Goal: Information Seeking & Learning: Learn about a topic

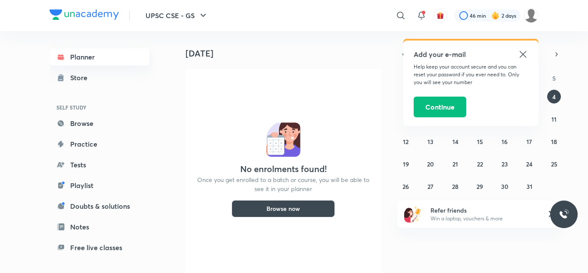
click at [87, 64] on link "Planner" at bounding box center [100, 56] width 100 height 17
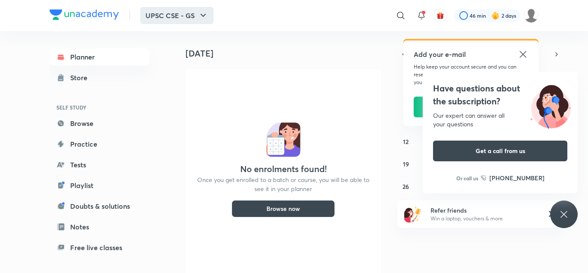
click at [204, 15] on icon "button" at bounding box center [203, 15] width 10 height 10
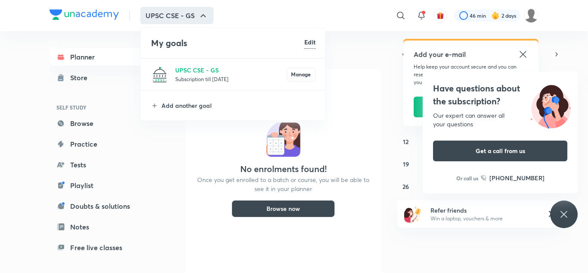
click at [345, 108] on div at bounding box center [294, 136] width 588 height 273
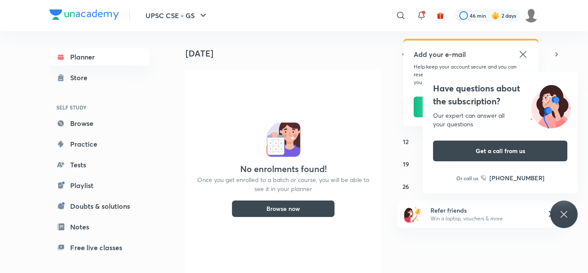
click at [529, 56] on div "Add your e-mail Help keep your account secure and you can reset your password i…" at bounding box center [471, 82] width 135 height 85
click at [525, 56] on icon at bounding box center [523, 54] width 6 height 6
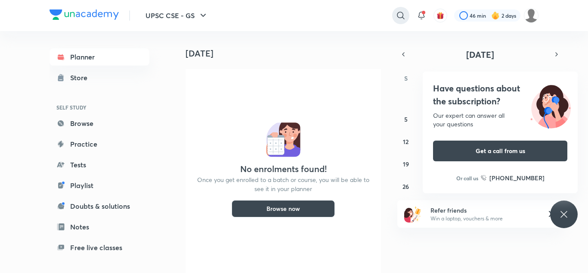
click at [399, 15] on icon at bounding box center [401, 15] width 10 height 10
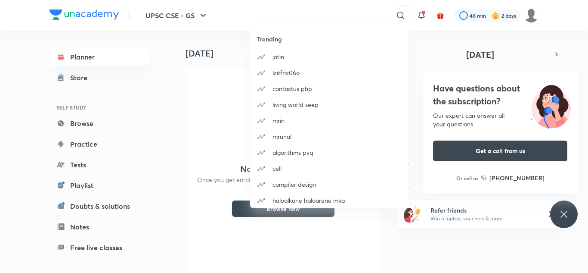
click at [339, 16] on div "Trending [PERSON_NAME] lzitfnx06o contactus php living world seep mrin [PERSON_…" at bounding box center [294, 136] width 588 height 273
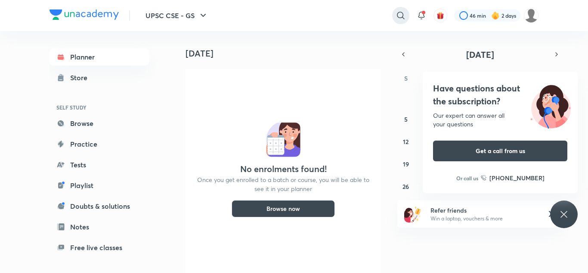
click at [400, 15] on icon at bounding box center [401, 15] width 10 height 10
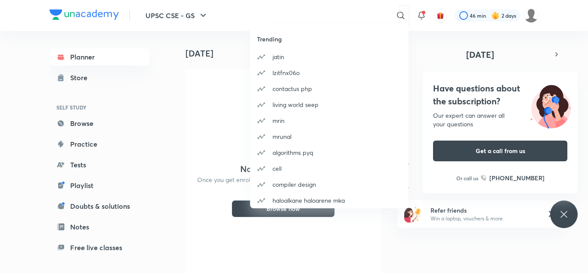
click at [370, 13] on div "Trending [PERSON_NAME] lzitfnx06o contactus php living world seep mrin [PERSON_…" at bounding box center [294, 136] width 588 height 273
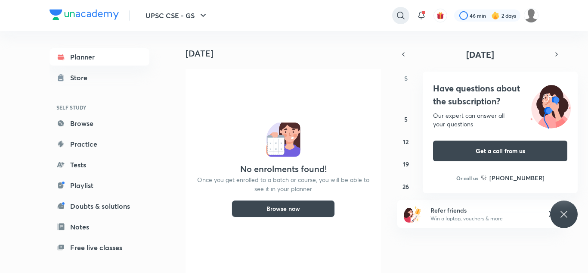
click at [397, 10] on div at bounding box center [400, 15] width 17 height 17
click at [289, 16] on div at bounding box center [294, 136] width 588 height 273
click at [291, 16] on input "m" at bounding box center [333, 15] width 119 height 23
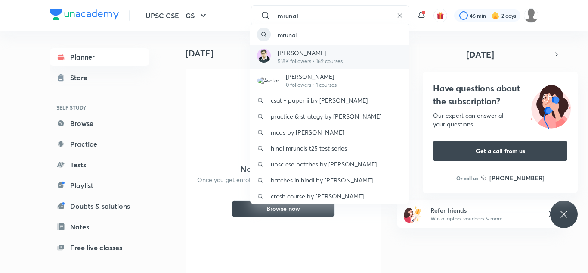
type input "mrunal"
click at [304, 49] on p "[PERSON_NAME]" at bounding box center [310, 52] width 65 height 9
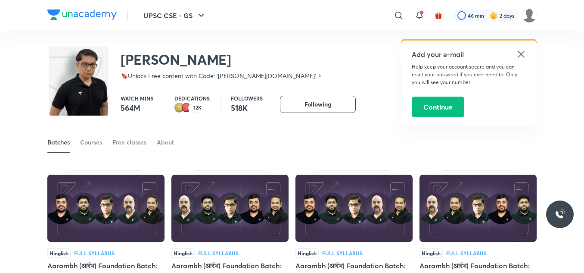
click at [522, 53] on icon at bounding box center [521, 54] width 10 height 10
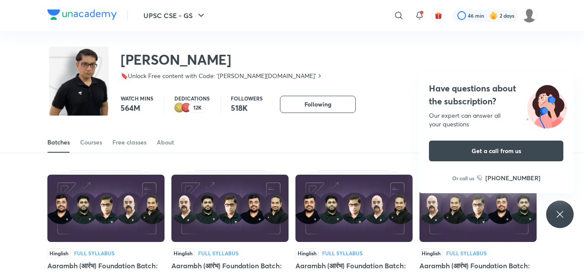
click at [515, 60] on div "[PERSON_NAME] 🔖Unlock Free content with Code: '[PERSON_NAME][DOMAIN_NAME]'" at bounding box center [291, 59] width 489 height 56
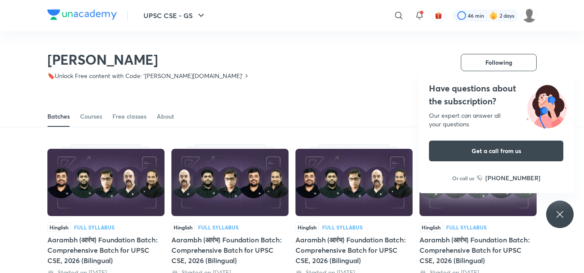
scroll to position [86, 0]
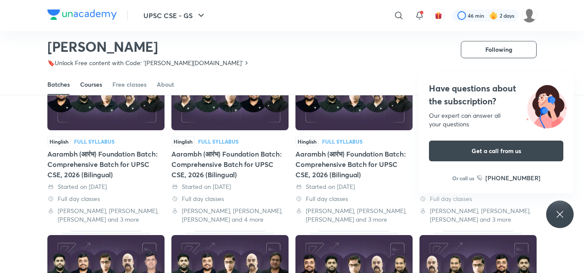
click at [88, 89] on link "Courses" at bounding box center [91, 84] width 22 height 21
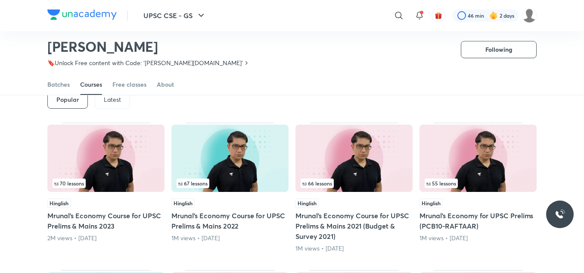
scroll to position [49, 0]
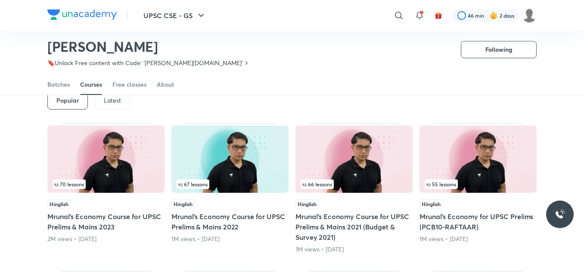
click at [114, 98] on p "Latest" at bounding box center [112, 100] width 17 height 7
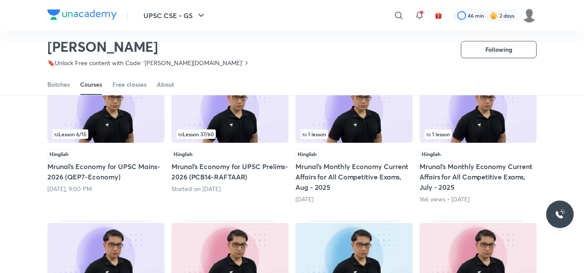
scroll to position [115, 0]
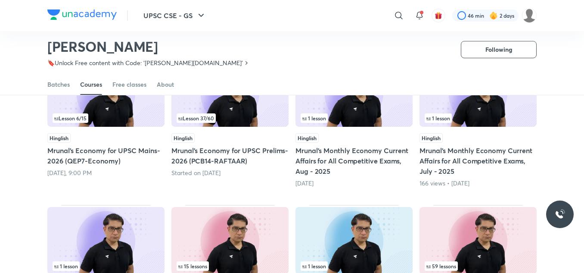
click at [229, 152] on h5 "Mrunal’s Economy for UPSC Prelims-2026 (PCB14-RAFTAAR)" at bounding box center [229, 155] width 117 height 21
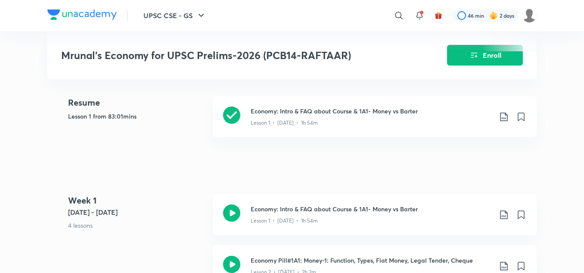
scroll to position [378, 0]
click at [239, 109] on icon at bounding box center [231, 115] width 17 height 17
